Goal: Task Accomplishment & Management: Complete application form

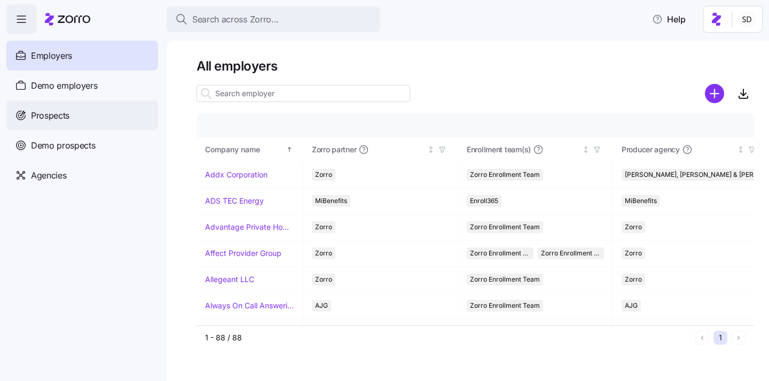
click at [42, 119] on span "Prospects" at bounding box center [50, 115] width 38 height 13
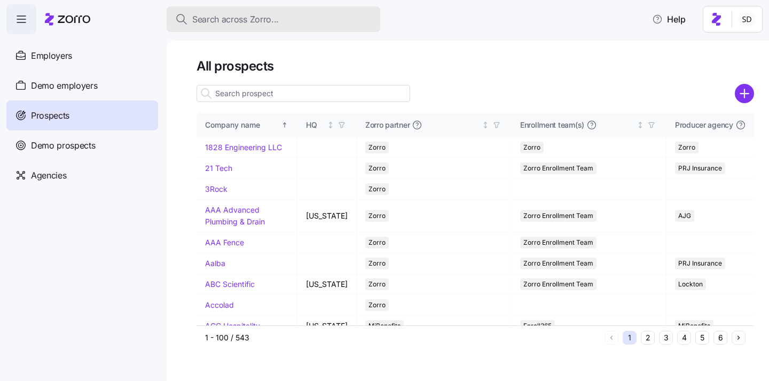
click at [218, 18] on span "Search across Zorro..." at bounding box center [235, 19] width 87 height 13
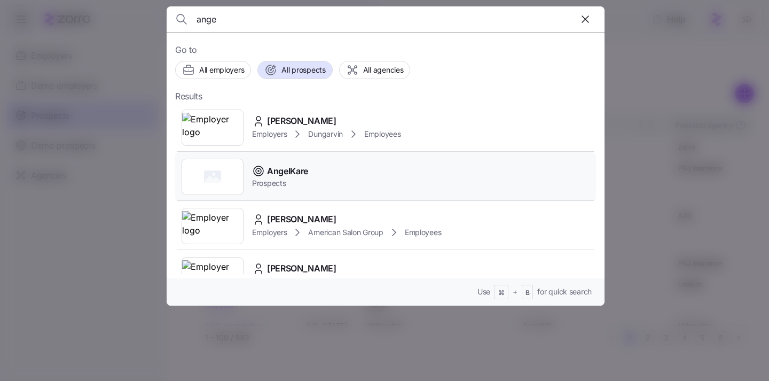
type input "ange"
click at [316, 187] on div "AngelKare Prospects" at bounding box center [385, 176] width 421 height 49
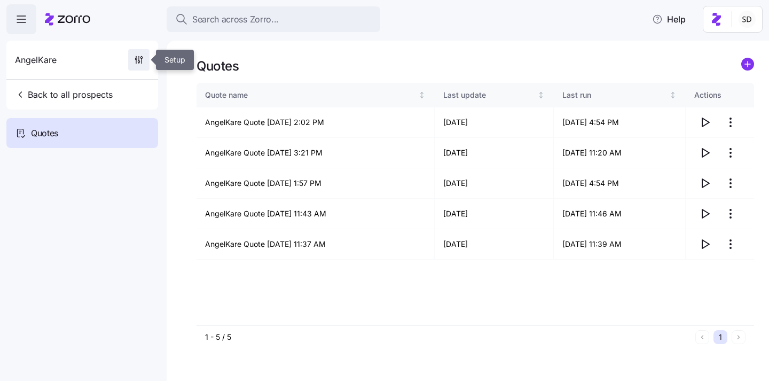
click at [136, 61] on icon "button" at bounding box center [136, 62] width 0 height 4
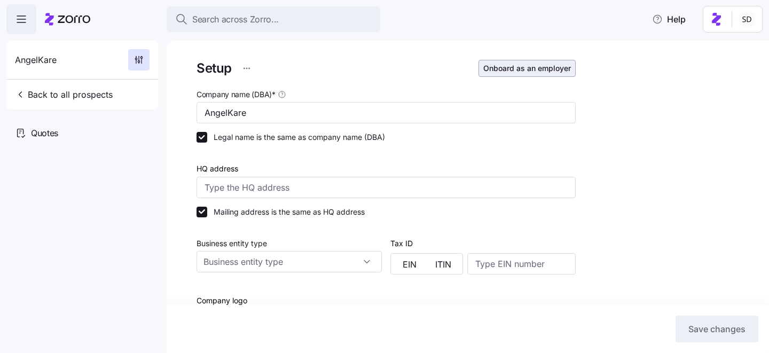
click at [521, 69] on span "Onboard as an employer" at bounding box center [527, 68] width 88 height 11
